Goal: Find specific page/section: Find specific page/section

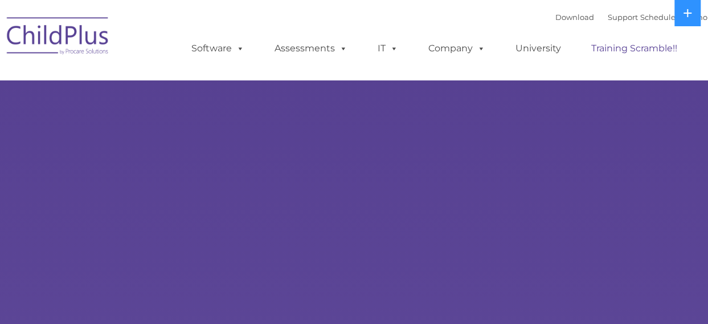
select select "MEDIUM"
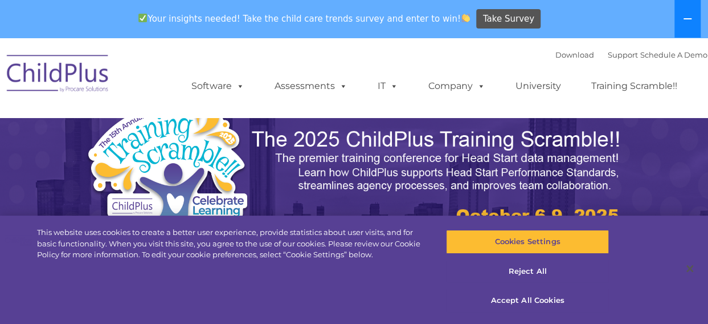
click at [689, 21] on icon at bounding box center [687, 18] width 9 height 9
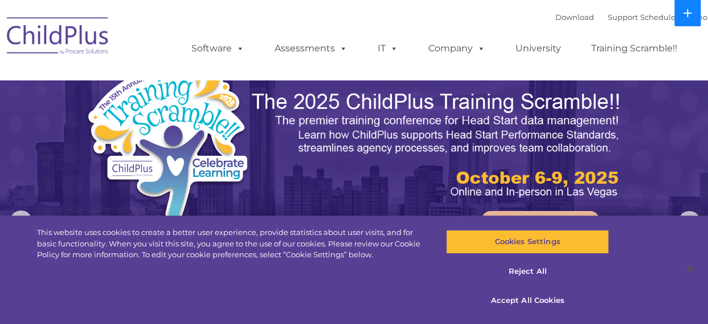
click at [689, 21] on button at bounding box center [687, 13] width 26 height 26
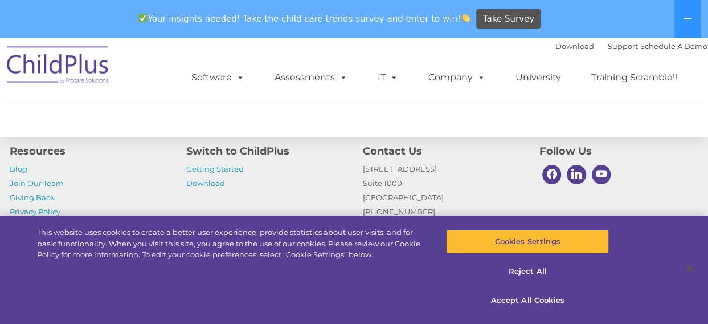
scroll to position [1432, 0]
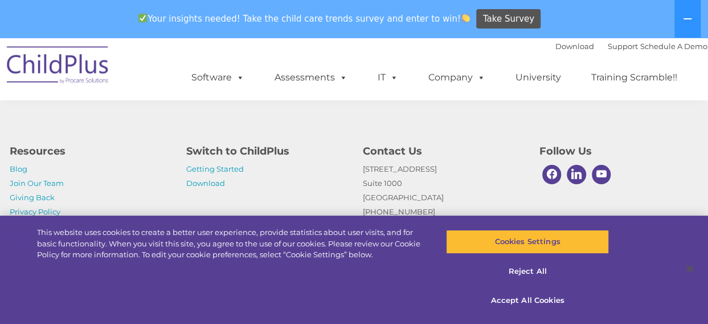
click at [226, 203] on div "Resources Blog Join Our Team Giving Back Privacy Policy Switch to ChildPlus Get…" at bounding box center [354, 185] width 706 height 96
click at [541, 290] on button "Accept All Cookies" at bounding box center [527, 300] width 163 height 24
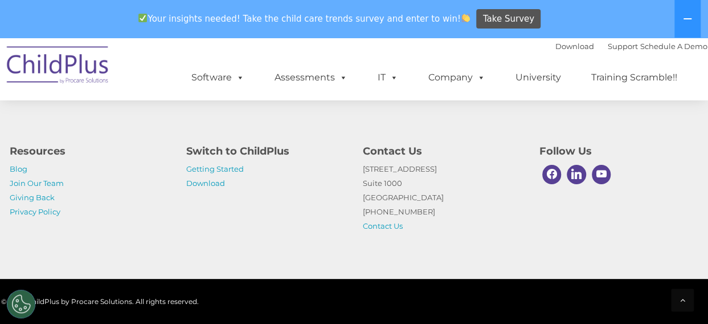
scroll to position [1414, 0]
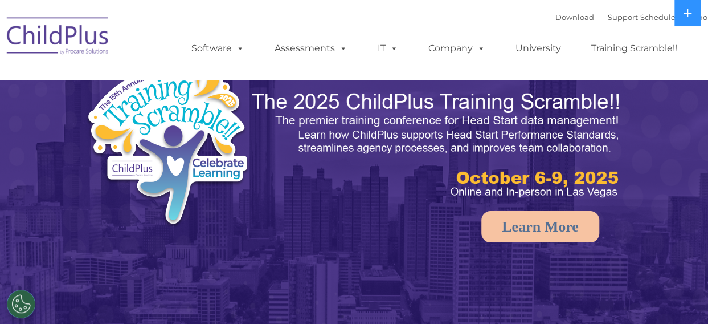
select select "MEDIUM"
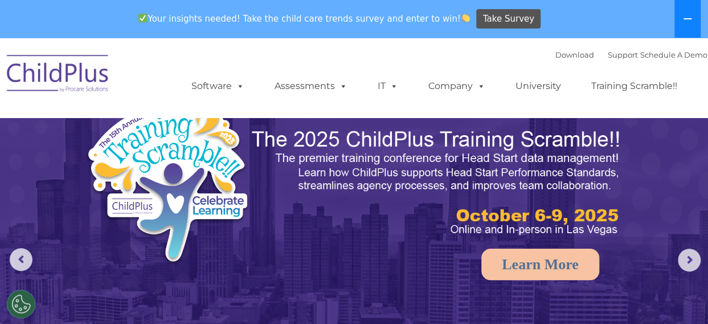
click at [695, 19] on button at bounding box center [687, 19] width 26 height 38
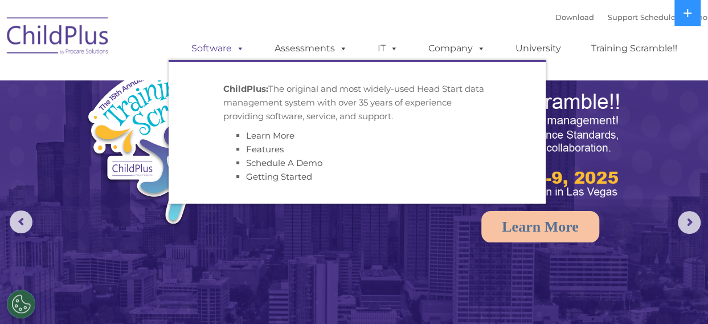
click at [224, 51] on link "Software" at bounding box center [218, 48] width 76 height 23
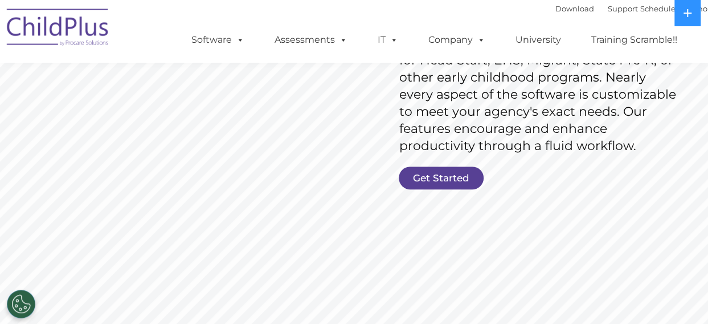
scroll to position [218, 0]
click at [443, 175] on link "Get Started" at bounding box center [441, 177] width 85 height 23
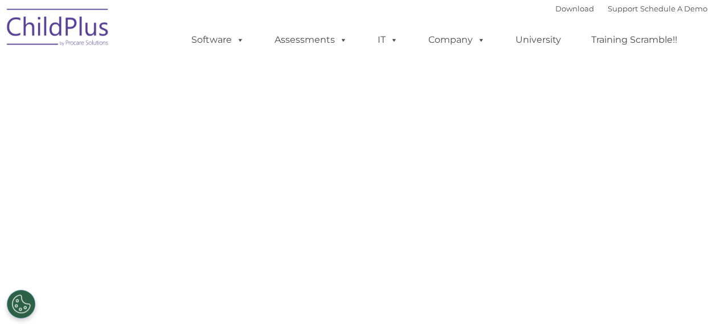
select select "MEDIUM"
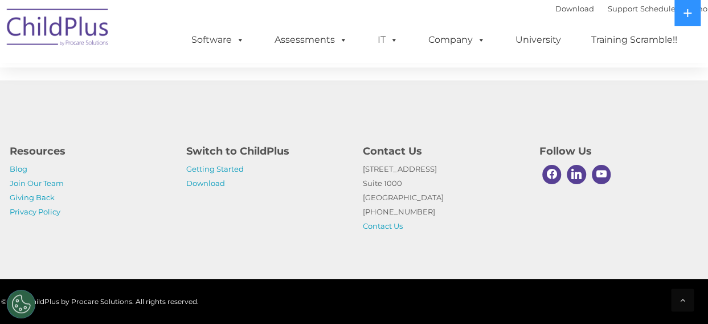
scroll to position [670, 0]
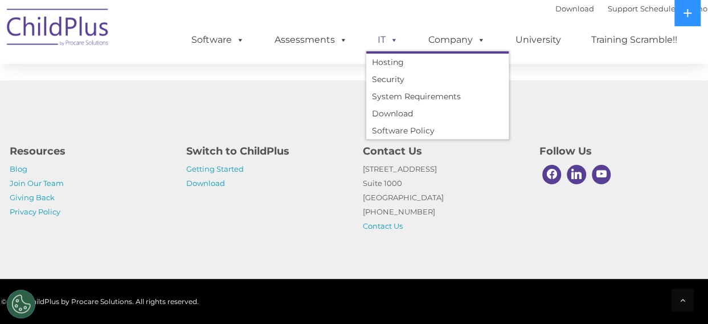
click at [385, 46] on link "IT" at bounding box center [387, 39] width 43 height 23
